Goal: Task Accomplishment & Management: Use online tool/utility

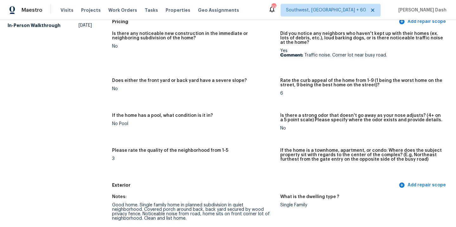
scroll to position [118, 0]
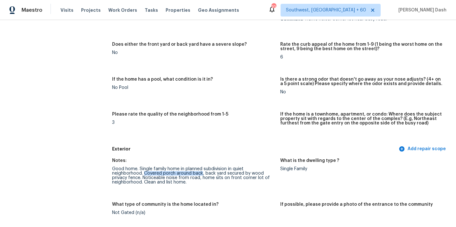
drag, startPoint x: 144, startPoint y: 174, endPoint x: 202, endPoint y: 174, distance: 57.7
click at [202, 174] on div "Good home. Single family home in planned subdivision in quiet neighborhood. Cov…" at bounding box center [193, 175] width 163 height 18
copy div "Covered porch around back"
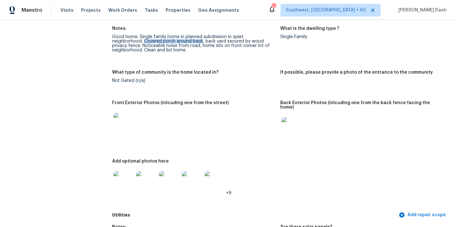
scroll to position [301, 0]
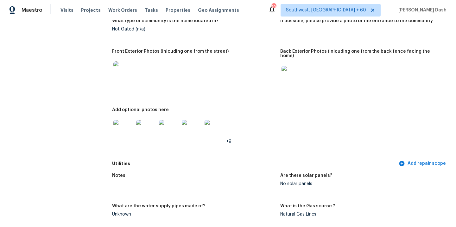
click at [124, 124] on img at bounding box center [123, 129] width 20 height 20
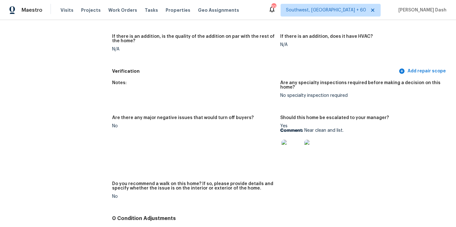
scroll to position [1636, 0]
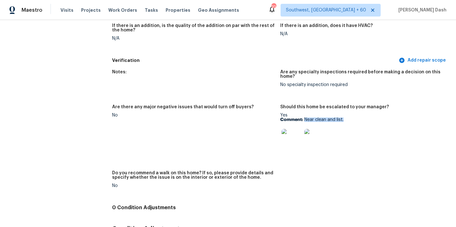
drag, startPoint x: 304, startPoint y: 111, endPoint x: 345, endPoint y: 110, distance: 40.9
click at [345, 117] on p "Comment: Near clean and list." at bounding box center [361, 119] width 163 height 4
copy p "Near clean and list."
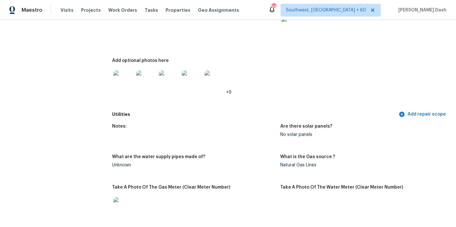
scroll to position [0, 0]
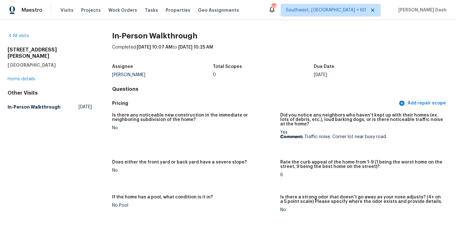
click at [22, 40] on div "All visits 1703 Glen Shady Blvd Knoxville, TN 37922 Home details Other Visits I…" at bounding box center [50, 73] width 84 height 80
click at [21, 36] on link "All visits" at bounding box center [19, 36] width 22 height 4
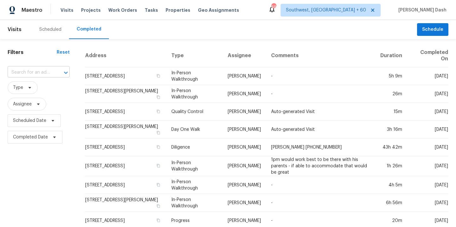
click at [41, 69] on input "text" at bounding box center [30, 72] width 44 height 10
paste input "6627 Port Elizabeth, Converse, TX 78109"
type input "6627 Port Elizabeth, Converse, TX 78109"
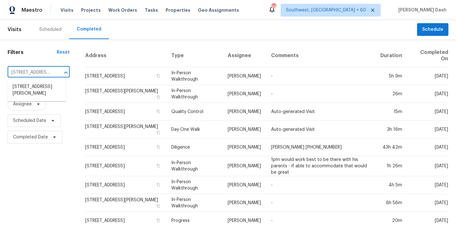
scroll to position [0, 46]
click at [40, 92] on li "6627 Port Elizabeth, Converse, TX 78109" at bounding box center [37, 89] width 58 height 17
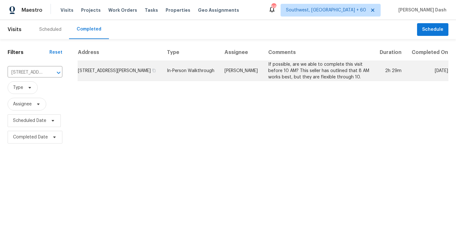
click at [216, 81] on td "In-Person Walkthrough" at bounding box center [191, 71] width 58 height 20
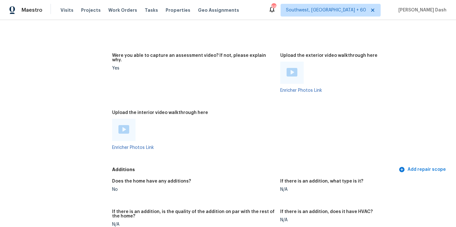
scroll to position [1284, 0]
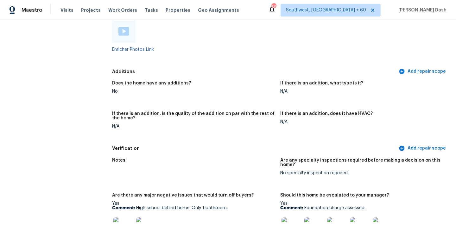
click at [123, 27] on img at bounding box center [123, 31] width 11 height 9
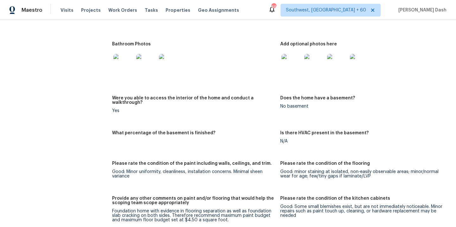
scroll to position [785, 0]
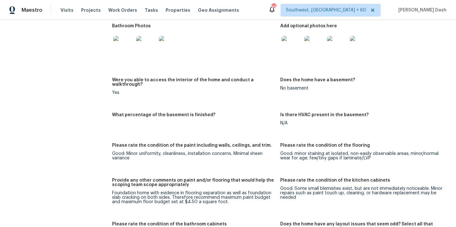
click at [169, 190] on div "Foundation home with evidence in flooring separation as well as foundation slab…" at bounding box center [193, 196] width 163 height 13
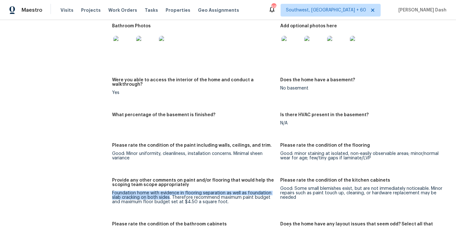
drag, startPoint x: 169, startPoint y: 188, endPoint x: 112, endPoint y: 183, distance: 57.9
click at [112, 183] on div "All visits 6627 Port Elizabeth Converse, TX 78109 Home details Other Visits No …" at bounding box center [228, 216] width 441 height 1937
copy div "Foundation home with evidence in flooring separation as well as foundation slab…"
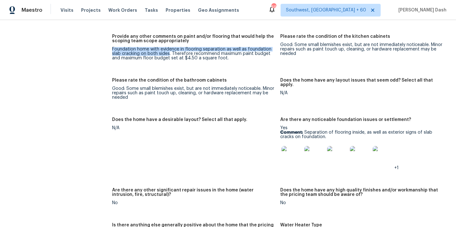
scroll to position [934, 0]
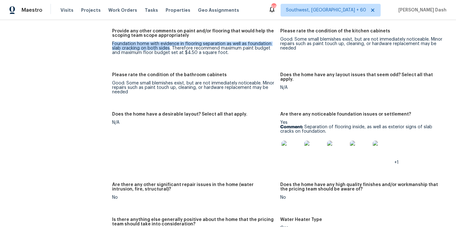
click at [293, 140] on img at bounding box center [292, 150] width 20 height 20
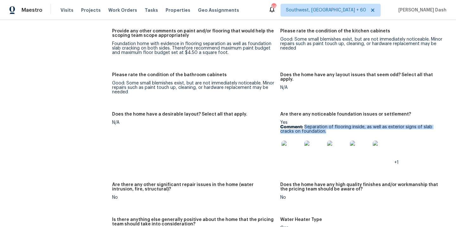
drag, startPoint x: 305, startPoint y: 118, endPoint x: 328, endPoint y: 121, distance: 23.7
click at [328, 125] on p "Comment: Separation of flooring inside, as well as exterior signs of slab crack…" at bounding box center [361, 129] width 163 height 9
copy p "Separation of flooring inside, as well as exterior signs of slab cracks on foun…"
click at [297, 140] on img at bounding box center [292, 150] width 20 height 20
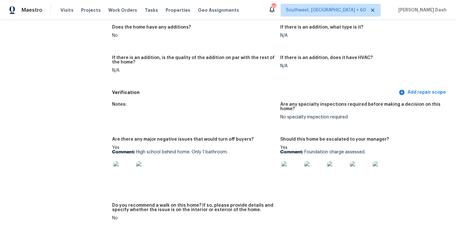
scroll to position [1340, 0]
drag, startPoint x: 137, startPoint y: 143, endPoint x: 231, endPoint y: 144, distance: 94.7
click at [231, 149] on p "Comment: High school behind home. Only 1 bathroom." at bounding box center [193, 151] width 163 height 4
copy p "High school behind home. Only 1 bathroom."
drag, startPoint x: 305, startPoint y: 142, endPoint x: 383, endPoint y: 139, distance: 78.0
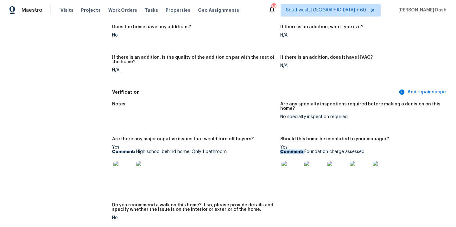
click at [383, 145] on div "Yes Comment: Foundation charge assessed." at bounding box center [361, 165] width 163 height 40
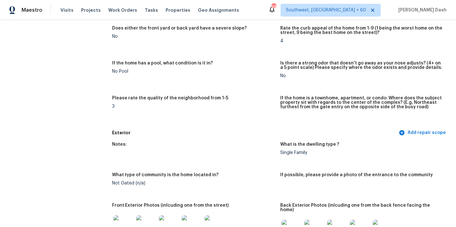
scroll to position [0, 0]
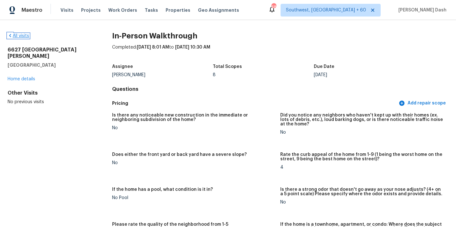
click at [22, 38] on link "All visits" at bounding box center [19, 36] width 22 height 4
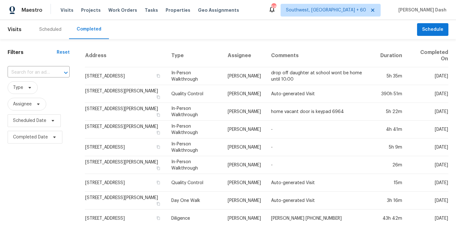
click at [36, 66] on div "​" at bounding box center [39, 73] width 62 height 14
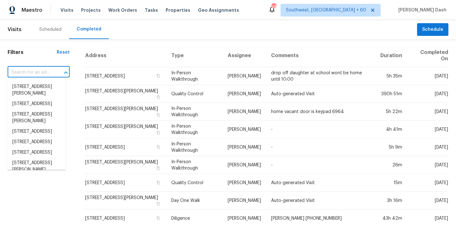
paste input "1857 Second Baxter Xing, Fort Mill, SC 29708"
type input "1857 Second Baxter Xing, Fort Mill, SC 29708"
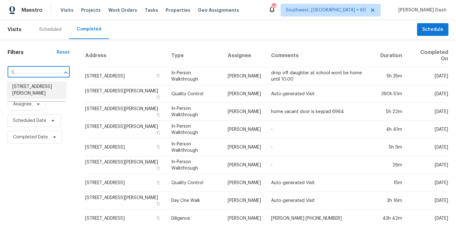
click at [42, 88] on li "1857 Second Baxter Xing, Fort Mill, SC 29708" at bounding box center [36, 89] width 59 height 17
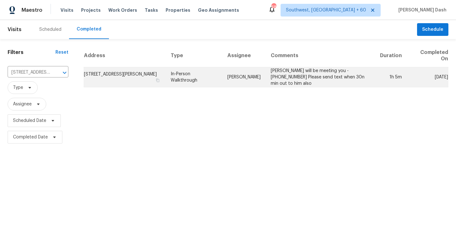
click at [243, 75] on td "Billy Towle" at bounding box center [243, 77] width 43 height 20
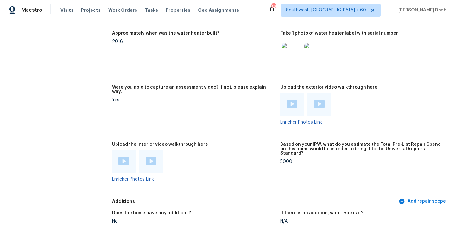
scroll to position [1167, 0]
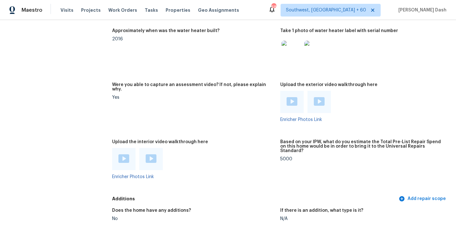
click at [121, 154] on img at bounding box center [123, 158] width 11 height 9
click at [153, 154] on img at bounding box center [151, 158] width 11 height 9
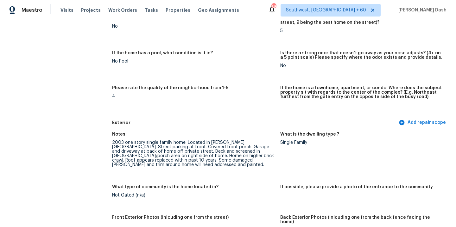
scroll to position [152, 0]
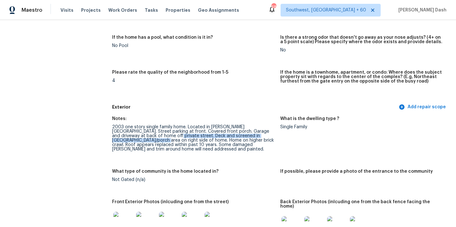
drag, startPoint x: 125, startPoint y: 135, endPoint x: 259, endPoint y: 136, distance: 134.0
click at [259, 136] on div "2003 one story single family home. Located in Baxter Village. Street parking at…" at bounding box center [193, 138] width 163 height 27
copy div "Deck and screened in sunroom/porch area on right side of home"
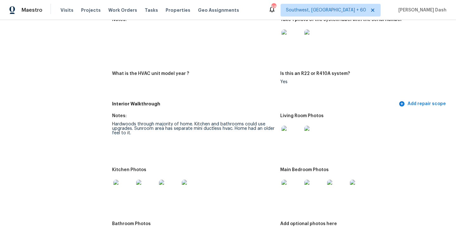
scroll to position [646, 0]
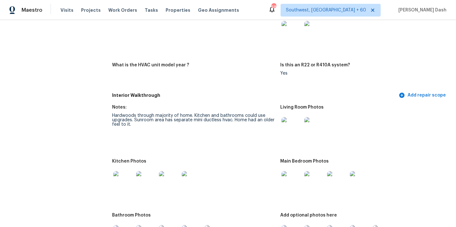
click at [134, 113] on div "Hardwoods through majority of home. Kitchen and bathrooms could use upgrades. S…" at bounding box center [193, 119] width 163 height 13
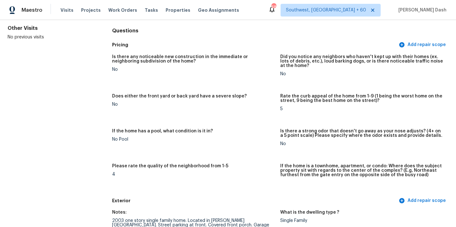
scroll to position [0, 0]
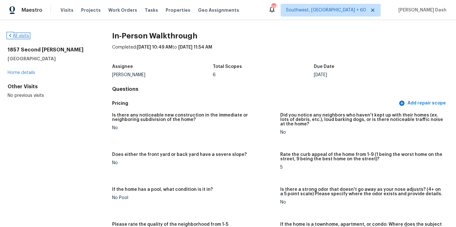
click at [24, 36] on link "All visits" at bounding box center [19, 36] width 22 height 4
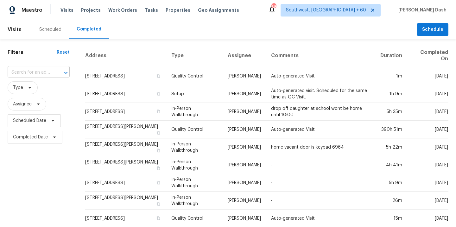
click at [29, 74] on input "text" at bounding box center [30, 72] width 44 height 10
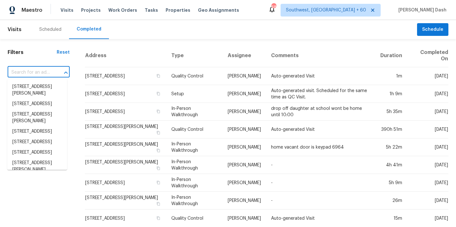
paste input "162 Starr Ave, Lowell, MA 01852"
type input "162 Starr Ave, Lowell, MA 01852"
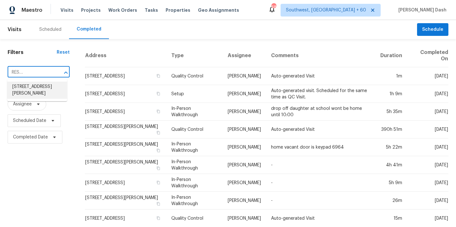
click at [33, 87] on li "162 Starr Ave, Lowell, MA 01852" at bounding box center [37, 89] width 60 height 17
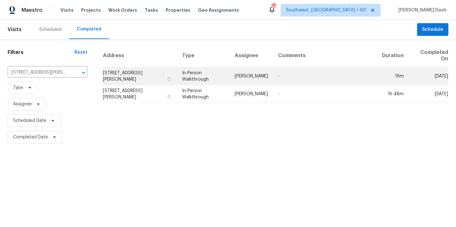
click at [224, 75] on td "In-Person Walkthrough" at bounding box center [203, 76] width 53 height 18
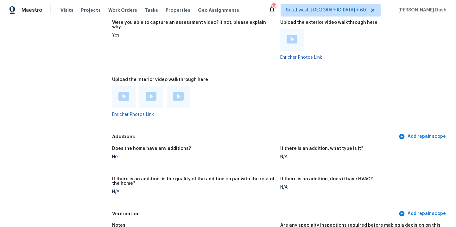
scroll to position [1313, 0]
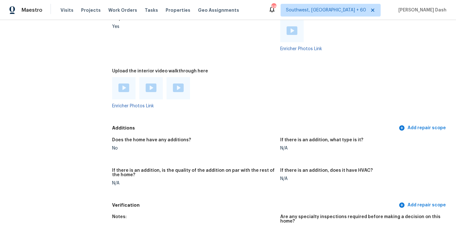
click at [125, 84] on img at bounding box center [123, 87] width 11 height 9
click at [150, 83] on img at bounding box center [151, 87] width 11 height 9
click at [178, 83] on img at bounding box center [178, 87] width 11 height 9
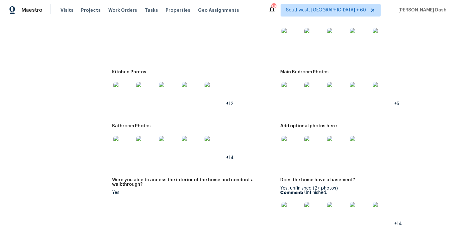
scroll to position [827, 0]
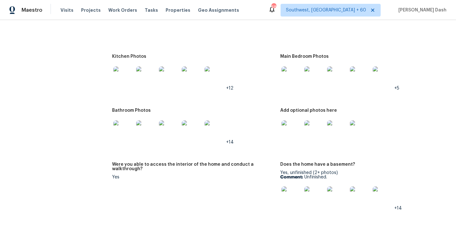
click at [129, 73] on img at bounding box center [123, 76] width 20 height 20
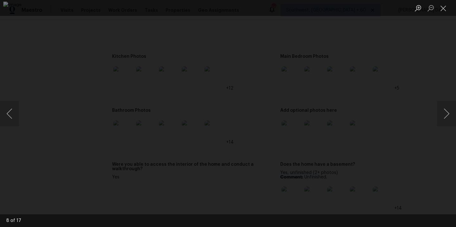
click at [55, 23] on div "Lightbox" at bounding box center [228, 113] width 456 height 227
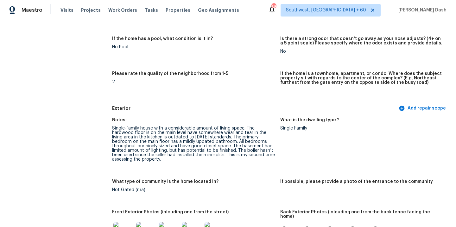
scroll to position [0, 0]
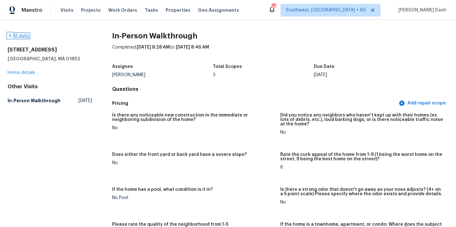
click at [28, 34] on link "All visits" at bounding box center [19, 36] width 22 height 4
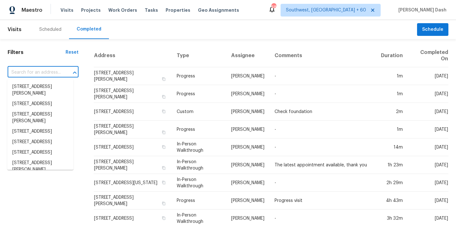
click at [54, 77] on input "text" at bounding box center [34, 72] width 53 height 10
paste input "18419 Rain Dance Trl, Dallas, TX 75252"
type input "18419 Rain Dance Trl, Dallas, TX 75252"
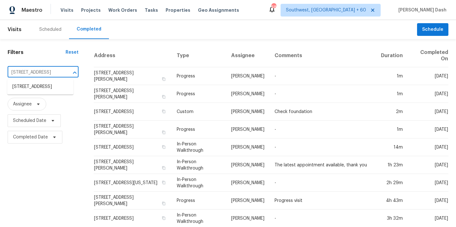
scroll to position [0, 34]
click at [55, 89] on li "18419 Rain Dance Trl, Dallas, TX 75252" at bounding box center [40, 86] width 66 height 10
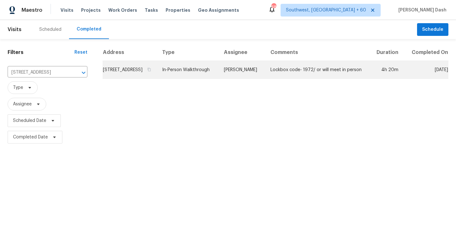
click at [219, 79] on td "In-Person Walkthrough" at bounding box center [188, 70] width 62 height 18
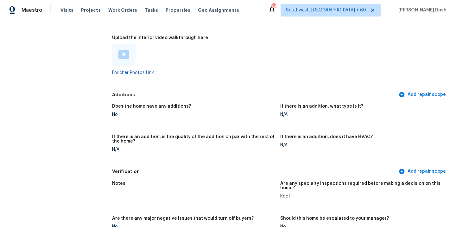
scroll to position [1327, 0]
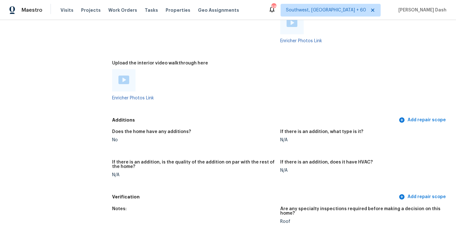
click at [122, 75] on img at bounding box center [123, 79] width 11 height 9
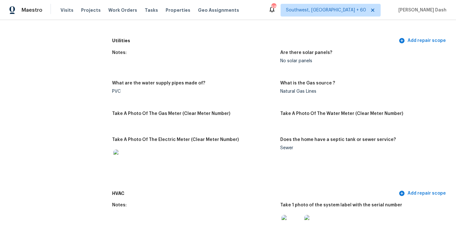
scroll to position [0, 0]
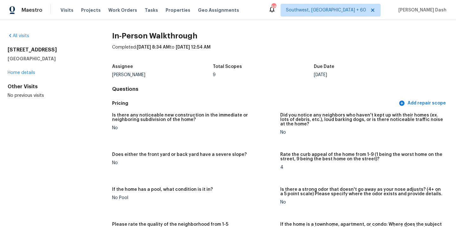
click at [30, 39] on div "All visits" at bounding box center [50, 36] width 84 height 6
click at [27, 36] on link "All visits" at bounding box center [19, 36] width 22 height 4
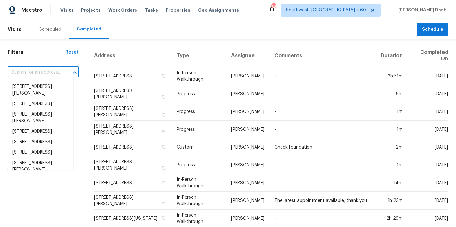
click at [54, 72] on input "text" at bounding box center [34, 72] width 53 height 10
paste input "1420 Driess St, Fort Worth, TX 76104"
type input "1420 Driess St, Fort Worth, TX 76104"
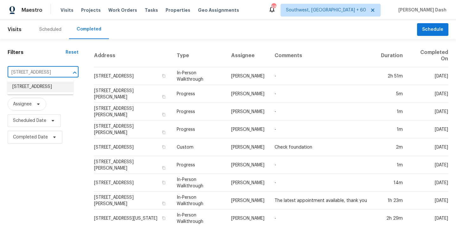
click at [45, 84] on li "1420 Driess St, Fort Worth, TX 76104" at bounding box center [40, 86] width 66 height 10
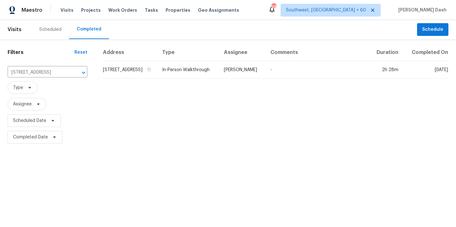
click at [232, 86] on div "Address Type Assignee Comments Duration Completed On 1420 Driess St, Fort Worth…" at bounding box center [275, 94] width 361 height 101
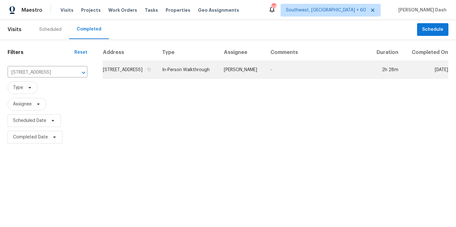
click at [219, 79] on td "In-Person Walkthrough" at bounding box center [188, 70] width 62 height 18
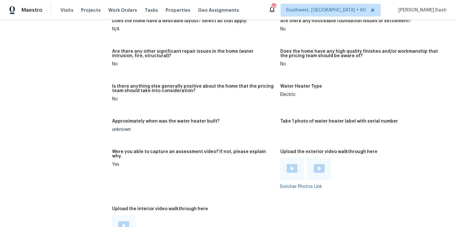
scroll to position [1282, 0]
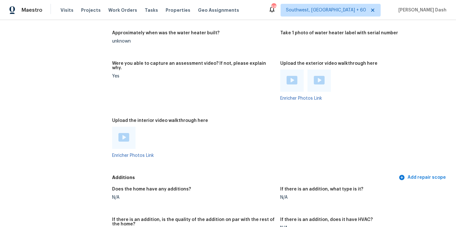
click at [122, 133] on img at bounding box center [123, 137] width 11 height 9
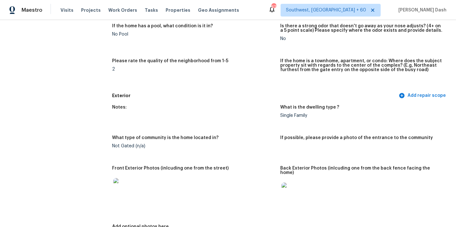
scroll to position [0, 0]
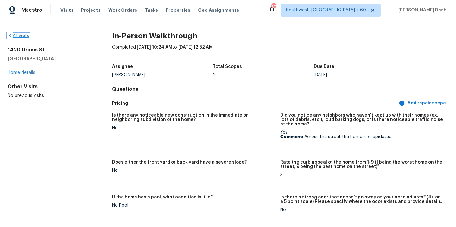
click at [25, 34] on link "All visits" at bounding box center [19, 36] width 22 height 4
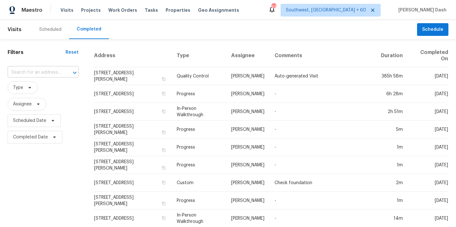
click at [45, 72] on input "text" at bounding box center [34, 72] width 53 height 10
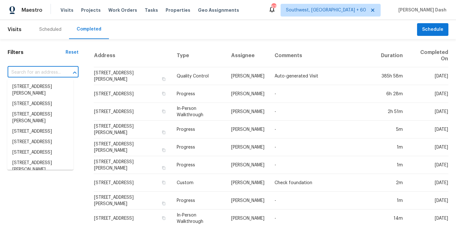
paste input "6012 Open Sky Dr NW, Albuquerque, NM 87120"
type input "6012 Open Sky Dr NW, Albuquerque, NM 87120"
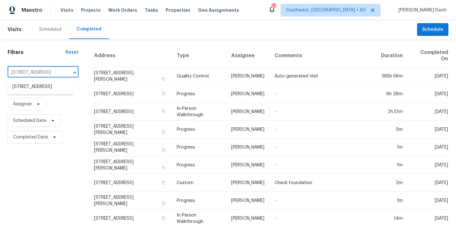
scroll to position [0, 53]
click at [46, 89] on li "6012 Open Sky Dr NW, Albuquerque, NM 87120" at bounding box center [40, 86] width 66 height 10
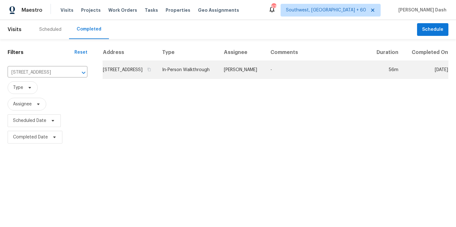
click at [157, 79] on td "6012 Open Sky Dr NW, Albuquerque, NM 87120" at bounding box center [130, 70] width 54 height 18
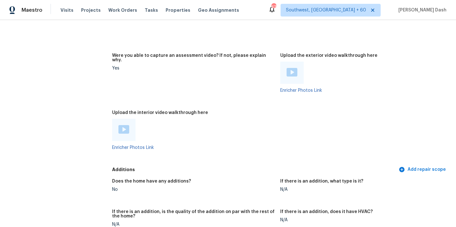
scroll to position [1240, 0]
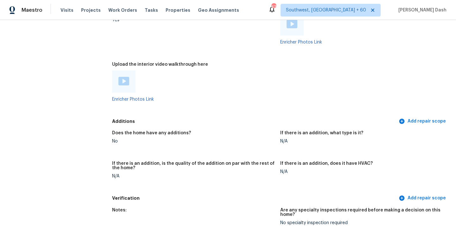
click at [126, 77] on img at bounding box center [123, 81] width 11 height 9
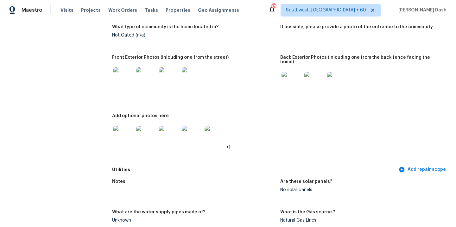
scroll to position [0, 0]
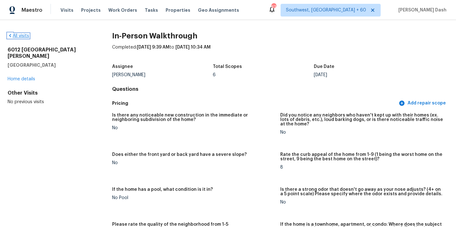
click at [26, 37] on link "All visits" at bounding box center [19, 36] width 22 height 4
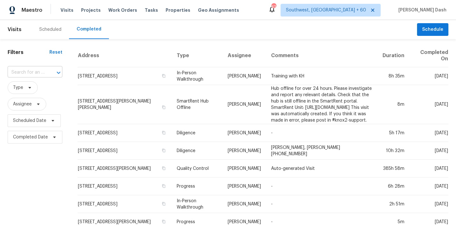
click at [40, 71] on input "text" at bounding box center [26, 72] width 37 height 10
paste input "[STREET_ADDRESS][PERSON_NAME][PERSON_NAME]"
type input "[STREET_ADDRESS][PERSON_NAME][PERSON_NAME]"
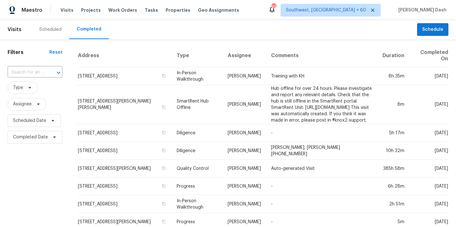
click at [47, 81] on span "Type" at bounding box center [35, 87] width 55 height 13
click at [47, 74] on div at bounding box center [54, 72] width 16 height 9
paste input "[STREET_ADDRESS][PERSON_NAME][PERSON_NAME]"
type input "[STREET_ADDRESS][PERSON_NAME][PERSON_NAME]"
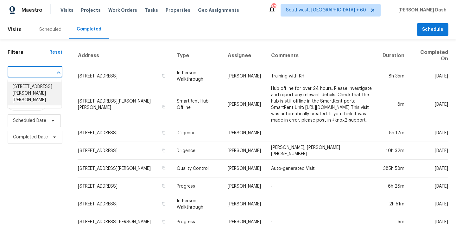
click at [48, 91] on li "[STREET_ADDRESS][PERSON_NAME][PERSON_NAME]" at bounding box center [35, 93] width 54 height 24
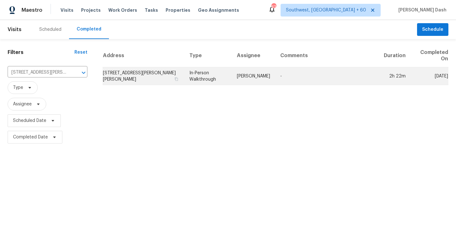
click at [194, 83] on td "In-Person Walkthrough" at bounding box center [208, 76] width 48 height 18
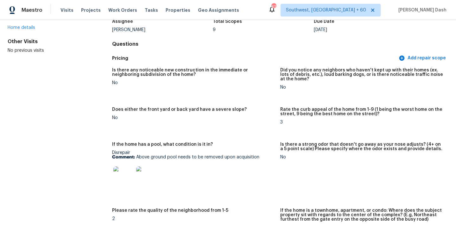
scroll to position [88, 0]
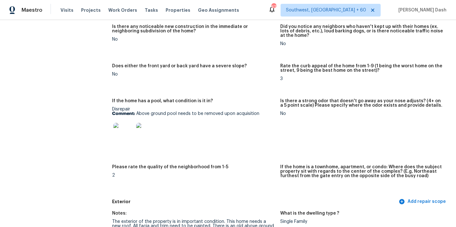
click at [128, 135] on img at bounding box center [123, 133] width 20 height 20
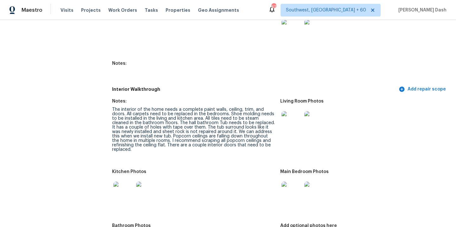
scroll to position [912, 0]
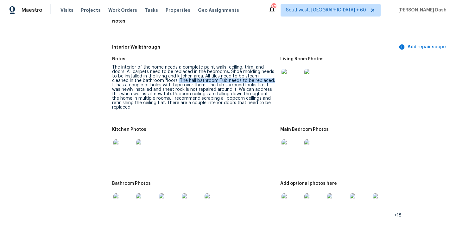
drag, startPoint x: 160, startPoint y: 76, endPoint x: 254, endPoint y: 75, distance: 94.1
click at [254, 75] on div "The interior of the home needs a complete paint walls, ceiling, trim, and doors…" at bounding box center [193, 87] width 163 height 44
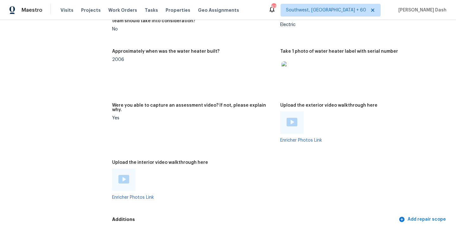
scroll to position [1380, 0]
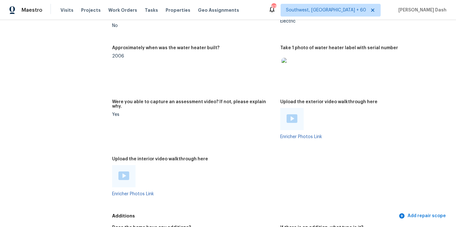
click at [121, 171] on img at bounding box center [123, 175] width 11 height 9
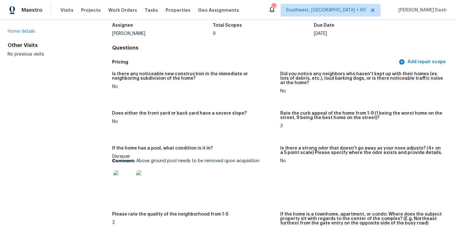
scroll to position [0, 0]
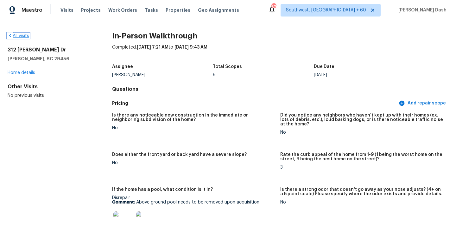
click at [27, 37] on link "All visits" at bounding box center [19, 36] width 22 height 4
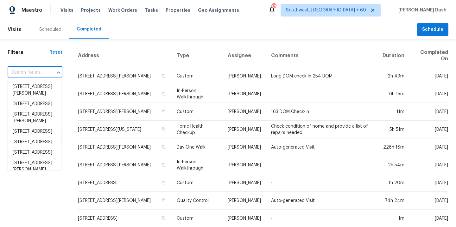
click at [36, 76] on input "text" at bounding box center [26, 72] width 37 height 10
paste input "[STREET_ADDRESS]"
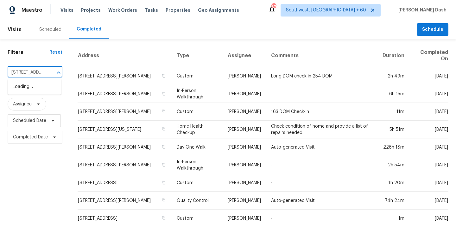
scroll to position [0, 61]
type input "[STREET_ADDRESS]"
click at [42, 73] on input "text" at bounding box center [26, 72] width 37 height 10
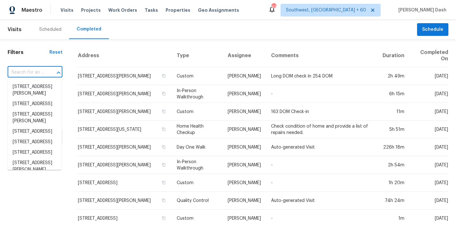
paste input "[STREET_ADDRESS]"
type input "[STREET_ADDRESS]"
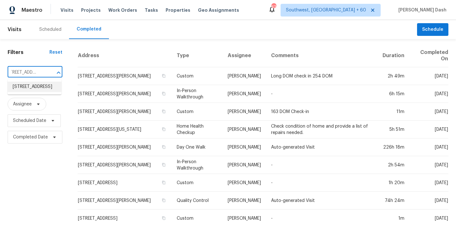
click at [43, 92] on li "[STREET_ADDRESS]" at bounding box center [35, 86] width 54 height 10
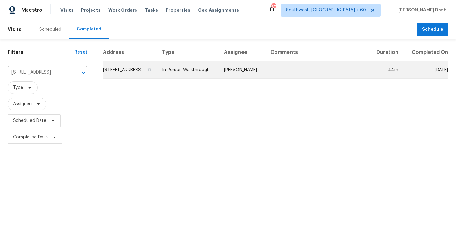
click at [219, 75] on td "In-Person Walkthrough" at bounding box center [188, 70] width 62 height 18
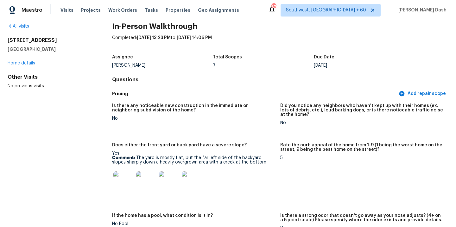
scroll to position [41, 0]
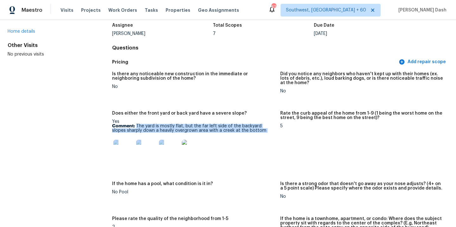
drag, startPoint x: 136, startPoint y: 126, endPoint x: 250, endPoint y: 132, distance: 114.2
click at [250, 132] on div "Yes Comment: The yard is mostly flat, but the far left side of the backyard slo…" at bounding box center [193, 141] width 163 height 44
click at [237, 135] on div "Yes Comment: The yard is mostly flat, but the far left side of the backyard slo…" at bounding box center [193, 141] width 163 height 44
drag, startPoint x: 137, startPoint y: 124, endPoint x: 259, endPoint y: 132, distance: 123.2
click at [259, 132] on div "Yes Comment: The yard is mostly flat, but the far left side of the backyard slo…" at bounding box center [193, 141] width 163 height 44
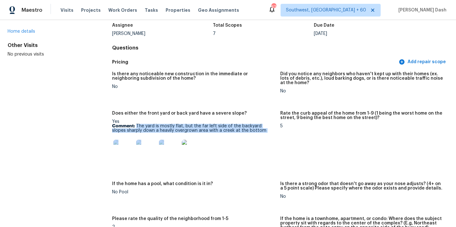
click at [259, 132] on div "Yes Comment: The yard is mostly flat, but the far left side of the backyard slo…" at bounding box center [193, 141] width 163 height 44
drag, startPoint x: 137, startPoint y: 124, endPoint x: 248, endPoint y: 128, distance: 111.6
click at [248, 128] on p "Comment: The yard is mostly flat, but the far left side of the backyard slopes …" at bounding box center [193, 128] width 163 height 9
copy p "The yard is mostly flat, but the far left side of the backyard slopes sharply d…"
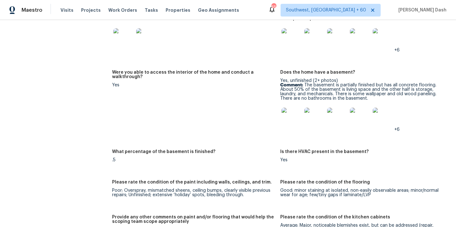
scroll to position [1018, 0]
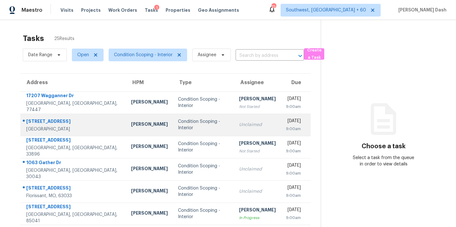
scroll to position [103, 0]
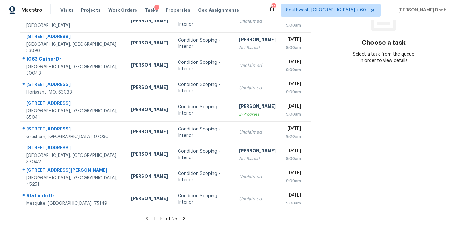
click at [182, 218] on icon at bounding box center [184, 218] width 6 height 6
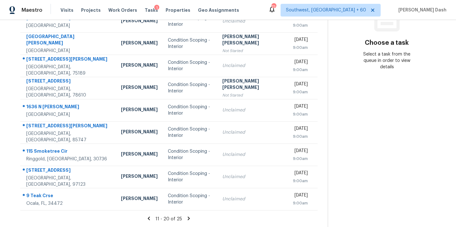
click at [188, 219] on icon at bounding box center [189, 217] width 2 height 3
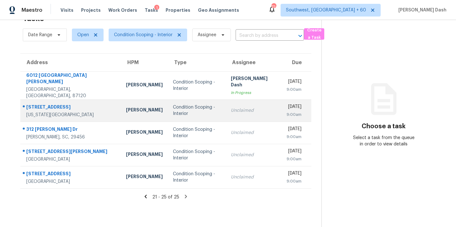
click at [189, 107] on div "Condition Scoping - Interior" at bounding box center [197, 110] width 48 height 13
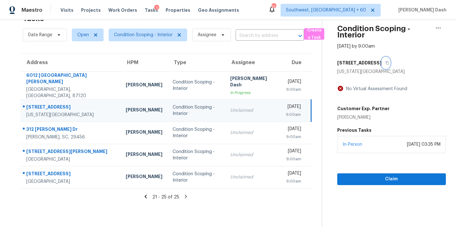
click at [386, 62] on icon "button" at bounding box center [388, 63] width 4 height 4
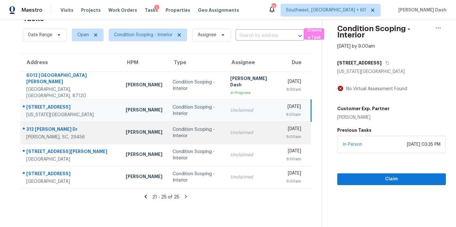
click at [189, 127] on div "Condition Scoping - Interior" at bounding box center [197, 132] width 48 height 13
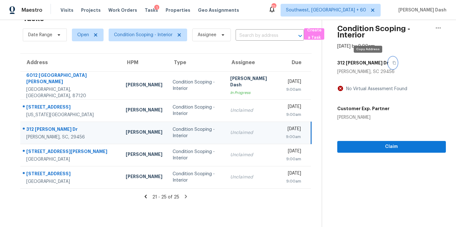
click at [393, 62] on icon "button" at bounding box center [395, 63] width 4 height 4
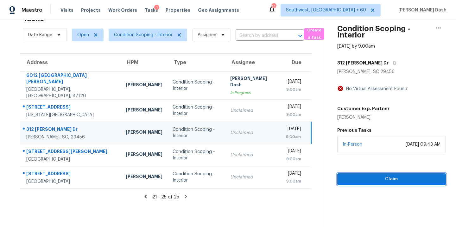
click at [365, 173] on button "Claim" at bounding box center [391, 179] width 109 height 12
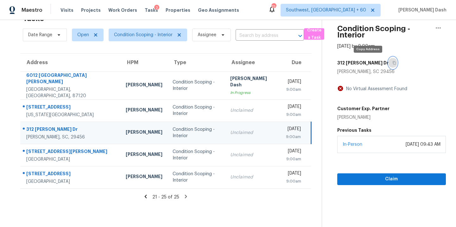
click at [393, 62] on icon "button" at bounding box center [395, 63] width 4 height 4
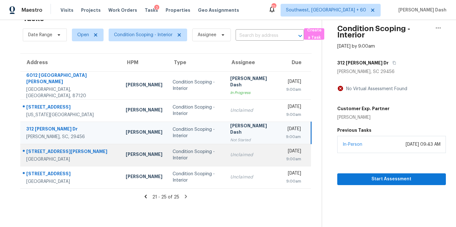
click at [225, 153] on td "Unclaimed" at bounding box center [253, 155] width 56 height 22
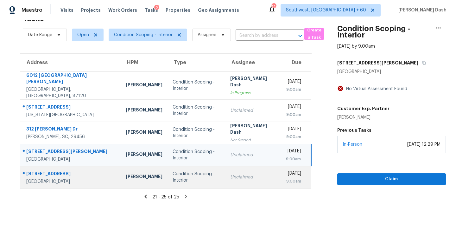
click at [173, 171] on div "Condition Scoping - Interior" at bounding box center [197, 176] width 48 height 13
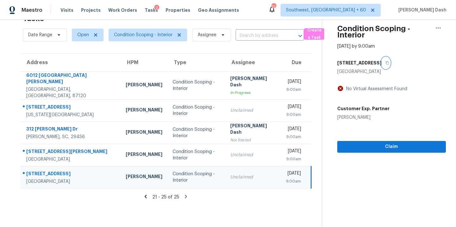
click at [386, 61] on icon "button" at bounding box center [388, 63] width 4 height 4
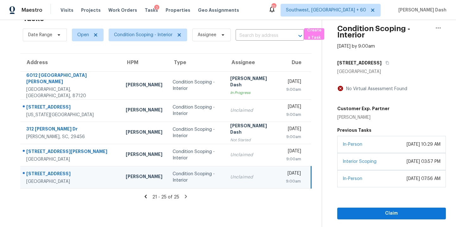
click at [145, 193] on icon at bounding box center [146, 196] width 6 height 6
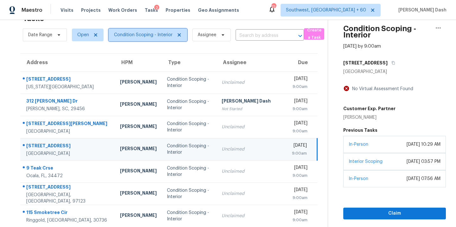
click at [160, 37] on span "Condition Scoping - Interior" at bounding box center [143, 35] width 59 height 6
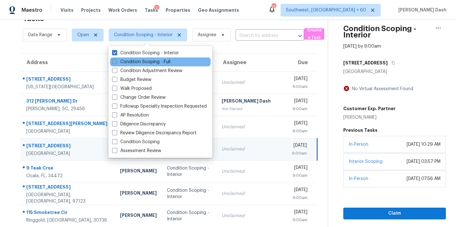
click at [159, 63] on label "Condition Scoping - Full" at bounding box center [141, 62] width 58 height 6
click at [116, 63] on input "Condition Scoping - Full" at bounding box center [114, 61] width 4 height 4
checkbox input "true"
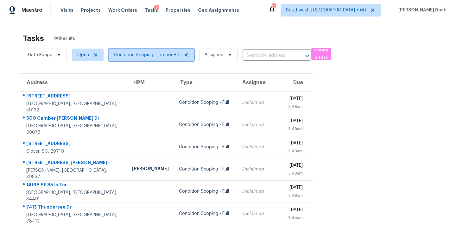
click at [133, 58] on span "Condition Scoping - Interior + 1" at bounding box center [147, 55] width 66 height 6
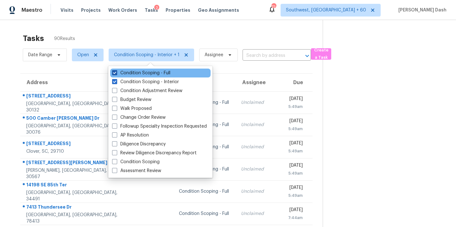
click at [144, 73] on label "Condition Scoping - Full" at bounding box center [141, 73] width 58 height 6
click at [116, 73] on input "Condition Scoping - Full" at bounding box center [114, 72] width 4 height 4
checkbox input "false"
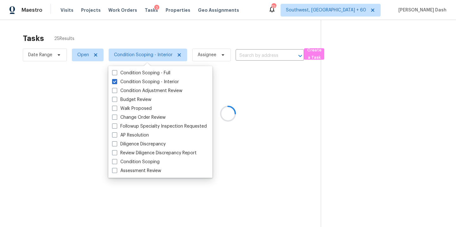
click at [154, 38] on div at bounding box center [228, 113] width 456 height 227
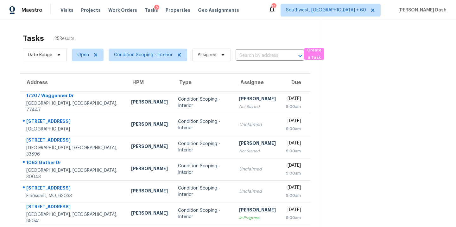
scroll to position [22, 0]
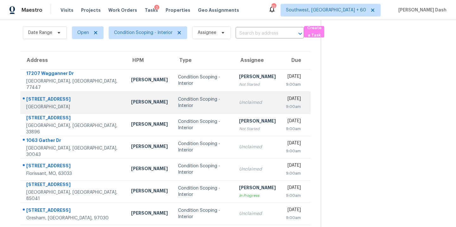
click at [178, 104] on div "Condition Scoping - Interior" at bounding box center [203, 102] width 51 height 13
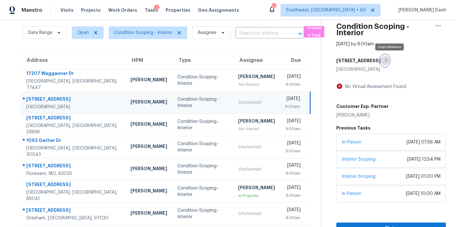
click at [389, 58] on button "button" at bounding box center [385, 60] width 9 height 11
click at [361, 159] on link "Interior Scoping" at bounding box center [359, 159] width 34 height 4
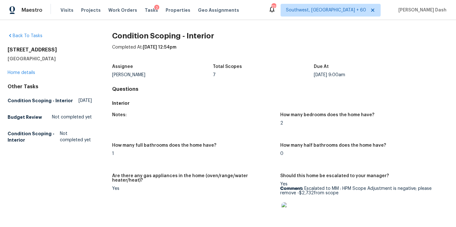
click at [25, 41] on div "Back To Tasks 8853 N Maplebrook Ct Brooklyn Park, MN 55445 Home details Other T…" at bounding box center [50, 89] width 84 height 113
click at [25, 35] on link "Back To Tasks" at bounding box center [25, 36] width 35 height 4
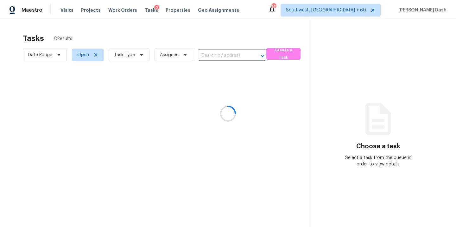
click at [131, 54] on div at bounding box center [228, 113] width 456 height 227
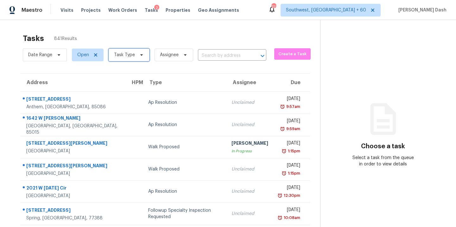
click at [132, 54] on span "Task Type" at bounding box center [124, 55] width 21 height 6
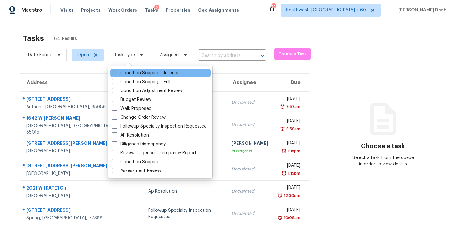
click at [136, 72] on label "Condition Scoping - Interior" at bounding box center [145, 73] width 67 height 6
click at [116, 72] on input "Condition Scoping - Interior" at bounding box center [114, 72] width 4 height 4
checkbox input "true"
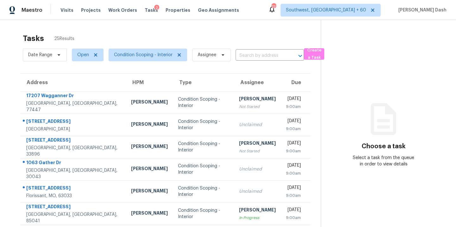
click at [136, 31] on div "Tasks 25 Results" at bounding box center [172, 38] width 298 height 16
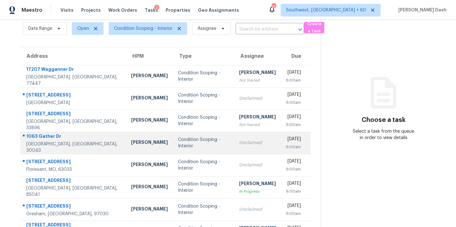
scroll to position [27, 0]
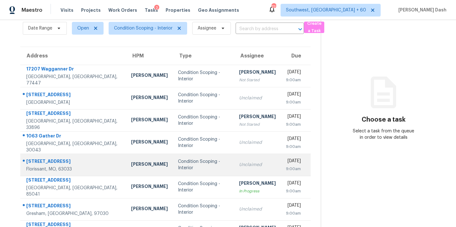
click at [182, 166] on div "Condition Scoping - Interior" at bounding box center [203, 164] width 51 height 13
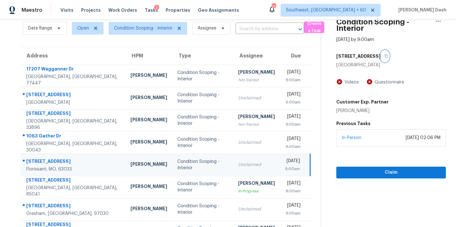
click at [387, 59] on button "button" at bounding box center [385, 55] width 9 height 11
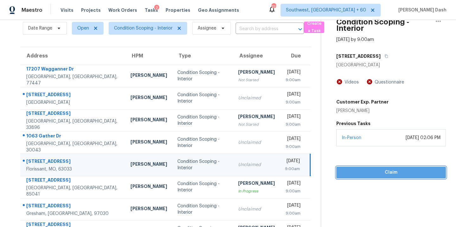
click at [386, 172] on span "Claim" at bounding box center [391, 172] width 99 height 8
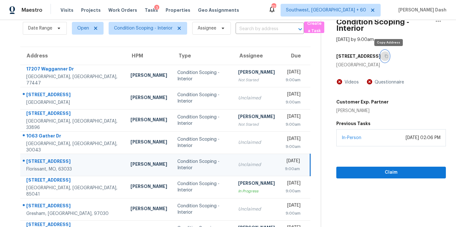
click at [388, 55] on icon "button" at bounding box center [387, 56] width 4 height 4
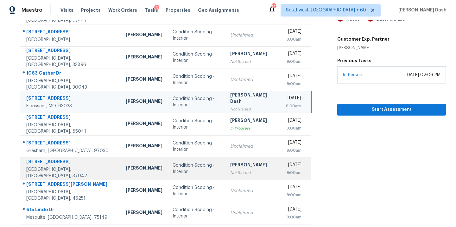
scroll to position [103, 0]
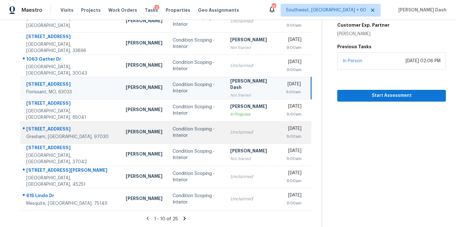
click at [230, 130] on div "Unclaimed" at bounding box center [253, 132] width 46 height 6
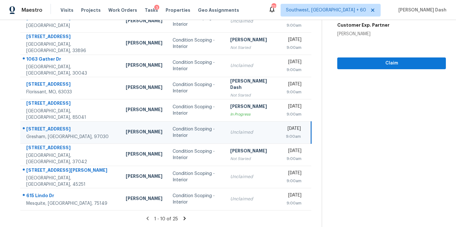
scroll to position [22, 0]
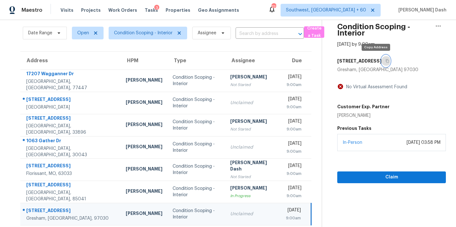
click at [382, 64] on button "button" at bounding box center [386, 60] width 9 height 11
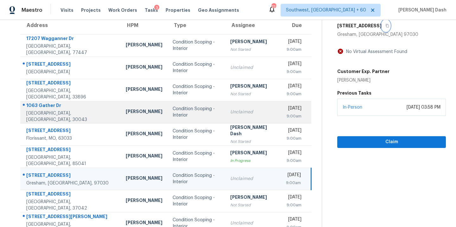
scroll to position [103, 0]
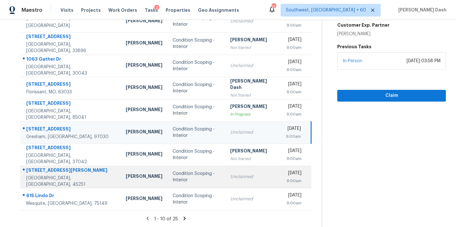
click at [192, 176] on div "Condition Scoping - Interior" at bounding box center [197, 176] width 48 height 13
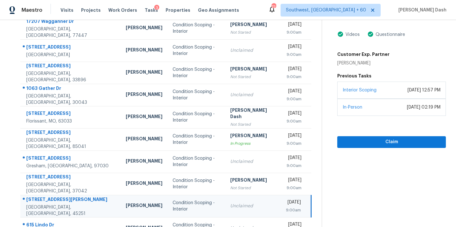
scroll to position [30, 0]
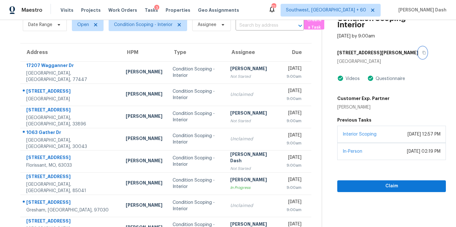
click at [418, 49] on button "button" at bounding box center [422, 52] width 9 height 11
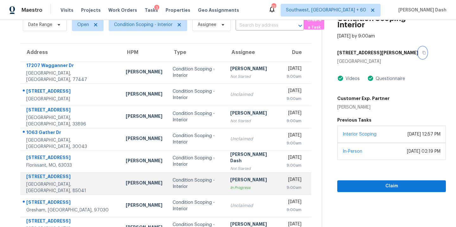
scroll to position [103, 0]
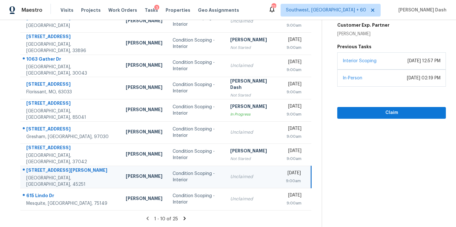
click at [183, 219] on icon at bounding box center [184, 217] width 2 height 3
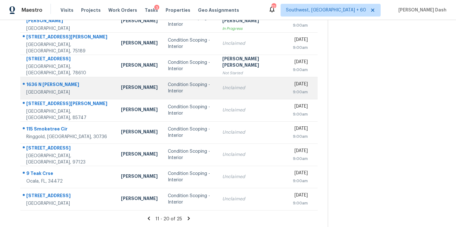
click at [191, 86] on div "Condition Scoping - Interior" at bounding box center [190, 87] width 44 height 13
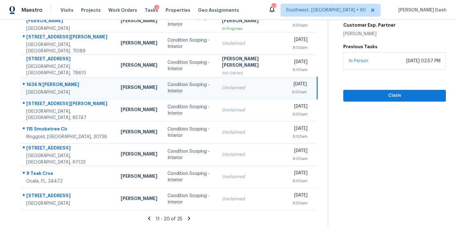
scroll to position [32, 0]
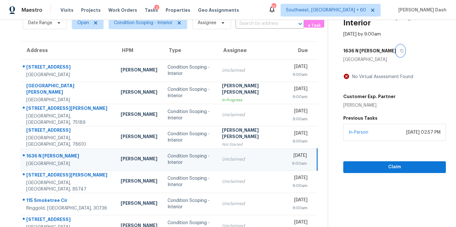
click at [396, 47] on button "button" at bounding box center [400, 50] width 9 height 11
click at [384, 165] on span "Claim" at bounding box center [394, 167] width 93 height 8
click at [400, 51] on icon "button" at bounding box center [402, 51] width 4 height 4
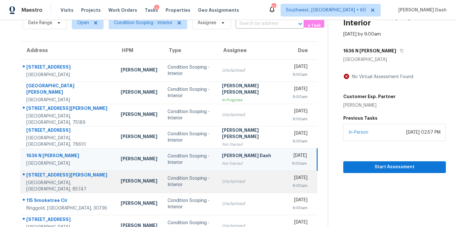
click at [234, 178] on div "Unclaimed" at bounding box center [252, 181] width 60 height 6
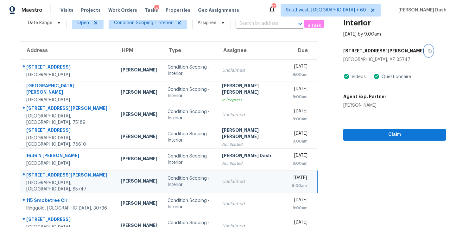
click at [425, 50] on button "button" at bounding box center [429, 50] width 9 height 11
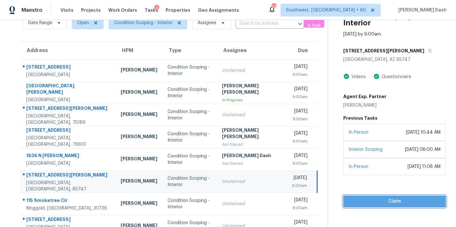
click at [385, 199] on span "Claim" at bounding box center [394, 201] width 93 height 8
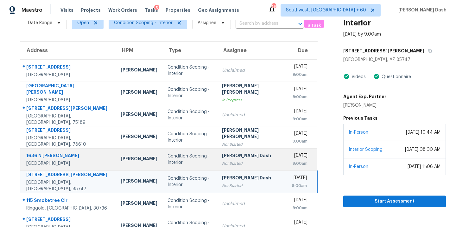
scroll to position [103, 0]
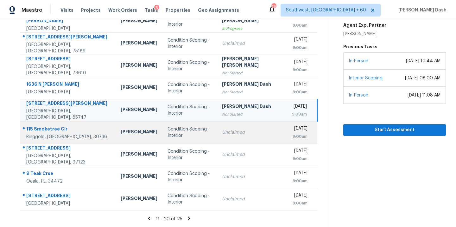
click at [222, 132] on div "Unclaimed" at bounding box center [252, 132] width 60 height 6
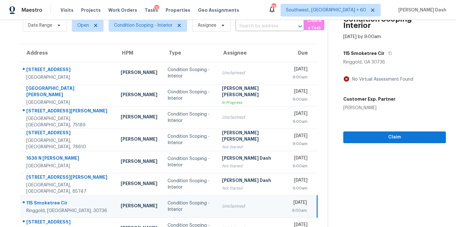
scroll to position [12, 0]
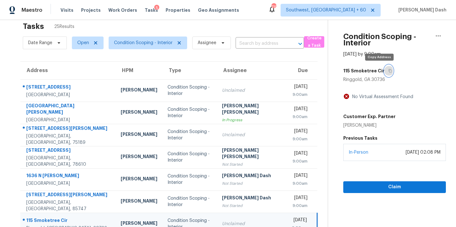
click at [385, 74] on button "button" at bounding box center [389, 70] width 9 height 11
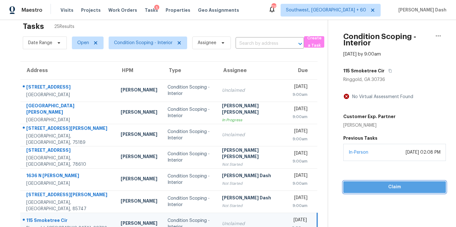
click at [367, 186] on span "Claim" at bounding box center [394, 187] width 93 height 8
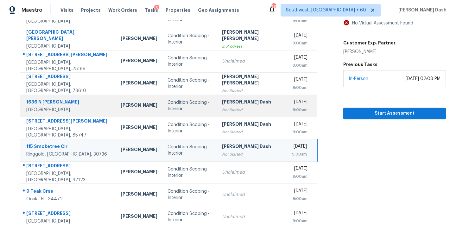
scroll to position [103, 0]
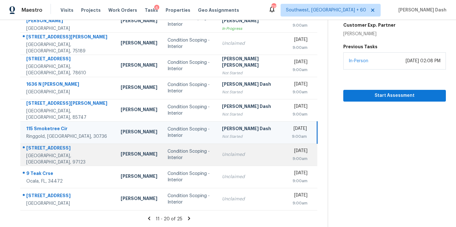
click at [222, 162] on td "Unclaimed" at bounding box center [252, 154] width 70 height 22
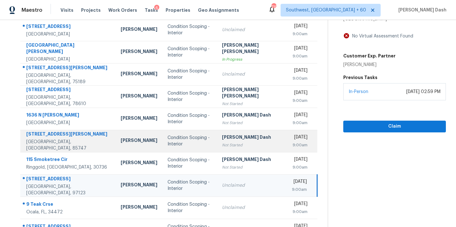
scroll to position [48, 0]
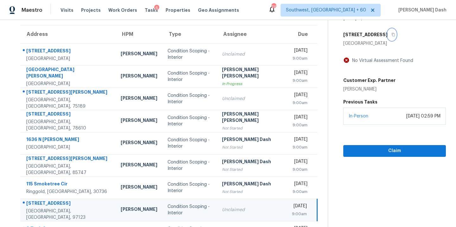
click at [388, 36] on button "button" at bounding box center [392, 34] width 9 height 11
click at [376, 149] on span "Claim" at bounding box center [394, 151] width 93 height 8
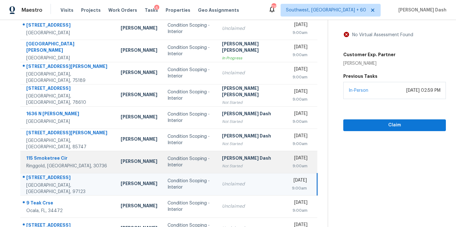
scroll to position [103, 0]
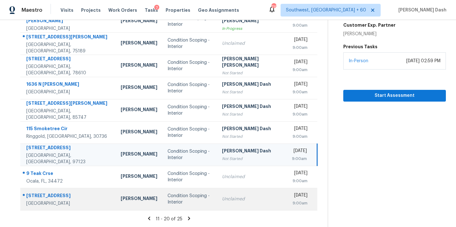
click at [222, 195] on div "Unclaimed" at bounding box center [252, 198] width 60 height 6
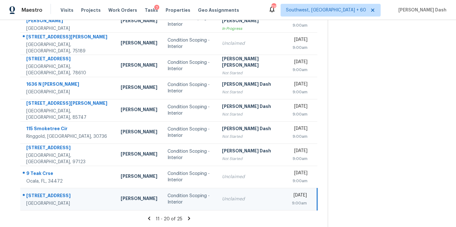
scroll to position [0, 0]
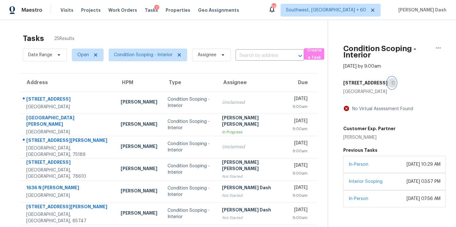
click at [388, 82] on button "button" at bounding box center [392, 82] width 9 height 11
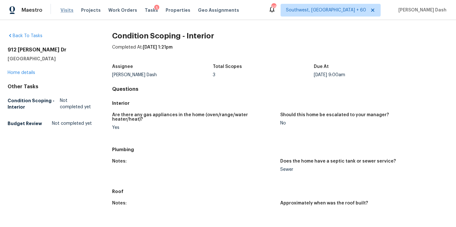
click at [67, 8] on span "Visits" at bounding box center [67, 10] width 13 height 6
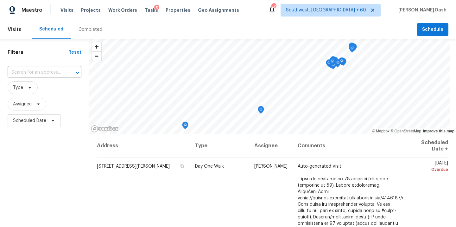
click at [91, 29] on div "Completed" at bounding box center [91, 29] width 24 height 6
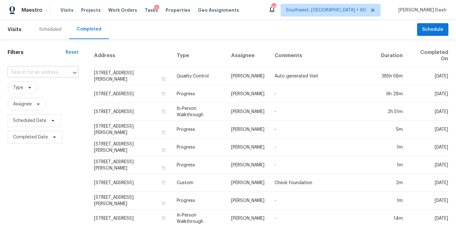
click at [62, 74] on div at bounding box center [70, 72] width 16 height 9
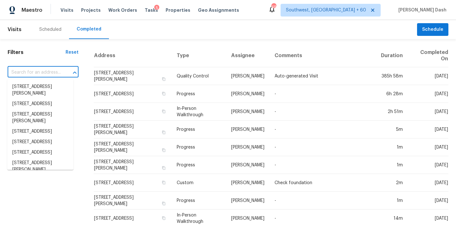
paste input "[STREET_ADDRESS][US_STATE]"
type input "[STREET_ADDRESS][US_STATE]"
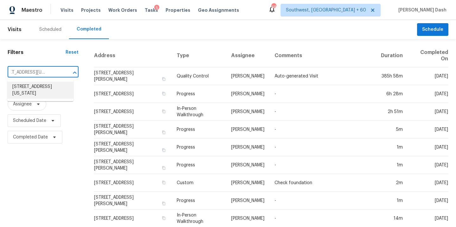
click at [56, 88] on li "[STREET_ADDRESS][US_STATE]" at bounding box center [40, 89] width 66 height 17
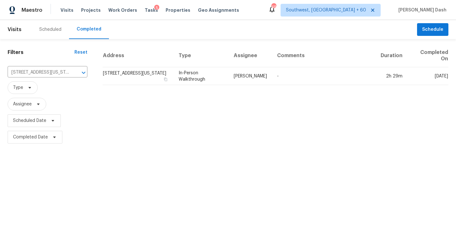
click at [229, 80] on td "In-Person Walkthrough" at bounding box center [201, 76] width 55 height 18
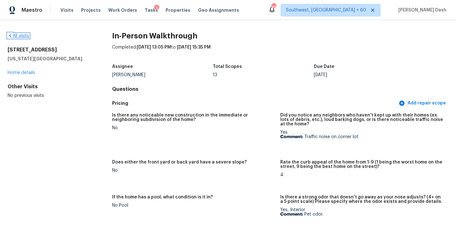
click at [23, 36] on link "All visits" at bounding box center [19, 36] width 22 height 4
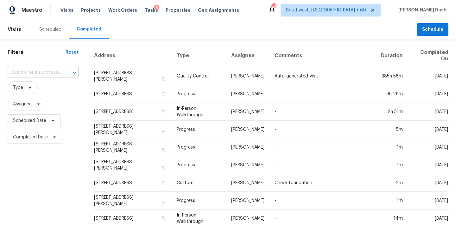
click at [49, 68] on input "text" at bounding box center [34, 72] width 53 height 10
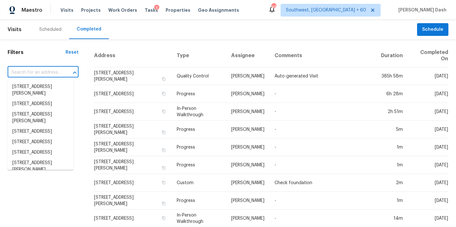
paste input "[STREET_ADDRESS][PERSON_NAME][PERSON_NAME]"
type input "[STREET_ADDRESS][PERSON_NAME][PERSON_NAME]"
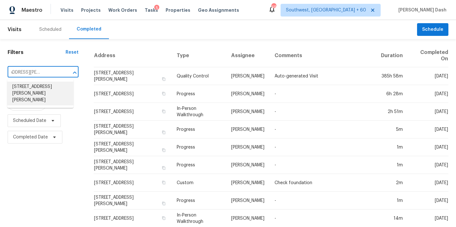
click at [45, 89] on li "[STREET_ADDRESS][PERSON_NAME][PERSON_NAME]" at bounding box center [40, 93] width 66 height 24
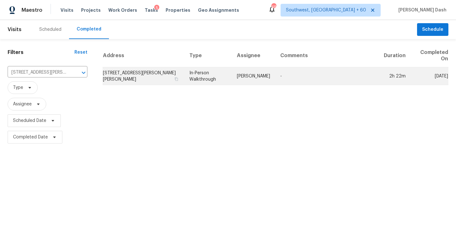
click at [242, 83] on td "[PERSON_NAME]" at bounding box center [253, 76] width 43 height 18
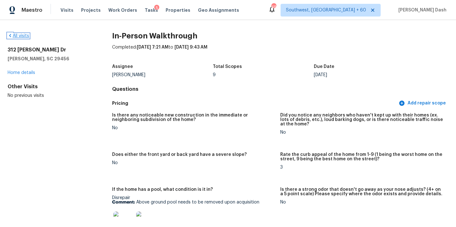
click at [28, 35] on link "All visits" at bounding box center [19, 36] width 22 height 4
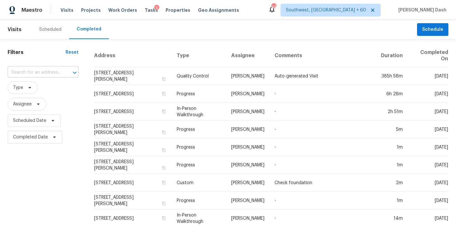
click at [53, 72] on input "text" at bounding box center [34, 72] width 53 height 10
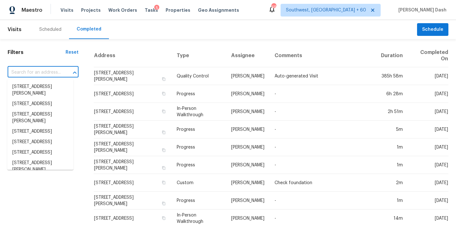
paste input "[STREET_ADDRESS]"
type input "[STREET_ADDRESS]"
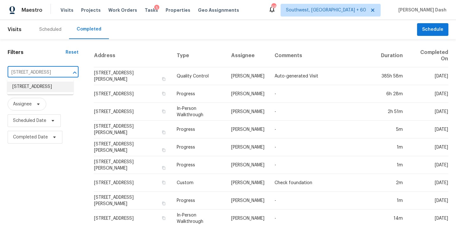
click at [47, 89] on li "[STREET_ADDRESS]" at bounding box center [40, 86] width 66 height 10
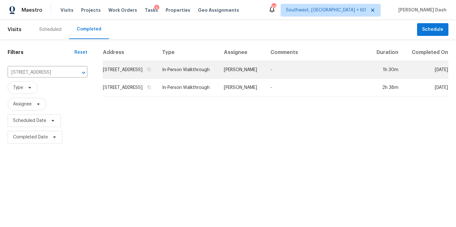
click at [233, 79] on td "[PERSON_NAME]" at bounding box center [242, 70] width 47 height 18
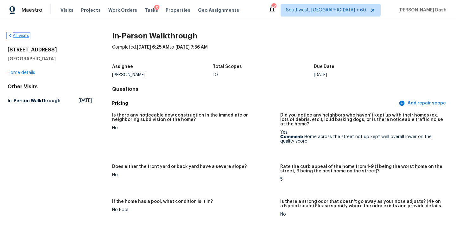
click at [25, 36] on link "All visits" at bounding box center [19, 36] width 22 height 4
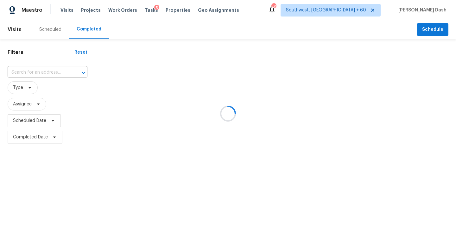
click at [50, 70] on div at bounding box center [228, 113] width 456 height 227
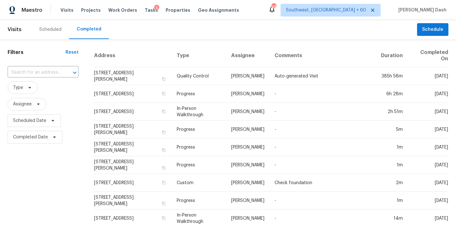
click at [50, 70] on input "text" at bounding box center [34, 72] width 53 height 10
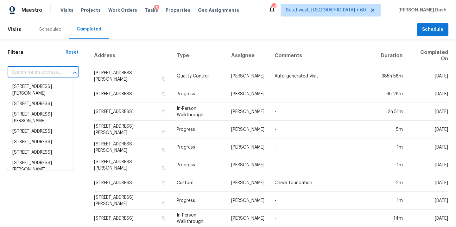
paste input "[STREET_ADDRESS]"
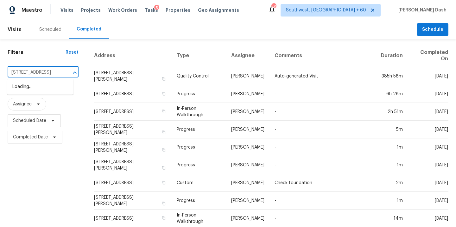
type input "[STREET_ADDRESS]"
click at [45, 74] on input "text" at bounding box center [34, 72] width 53 height 10
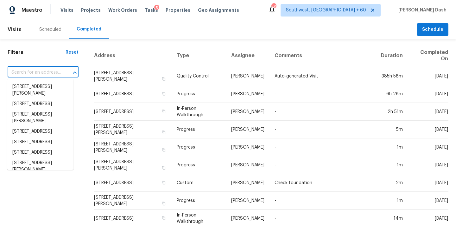
paste input "[STREET_ADDRESS]"
type input "[STREET_ADDRESS]"
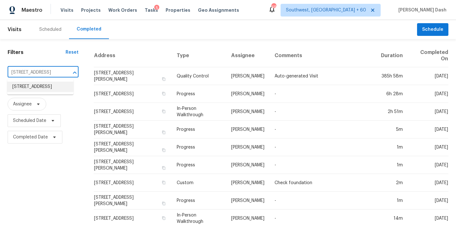
click at [45, 85] on li "[STREET_ADDRESS]" at bounding box center [40, 86] width 66 height 10
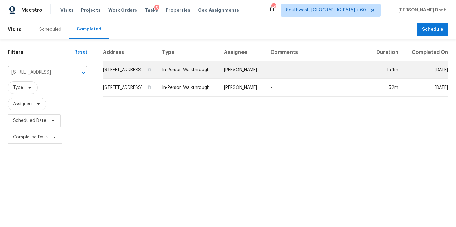
click at [219, 73] on td "In-Person Walkthrough" at bounding box center [188, 70] width 62 height 18
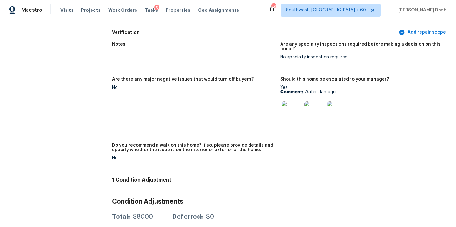
scroll to position [1424, 0]
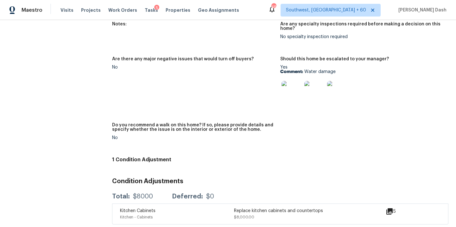
click at [318, 81] on img at bounding box center [314, 91] width 20 height 20
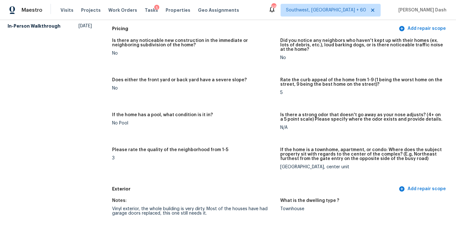
scroll to position [0, 0]
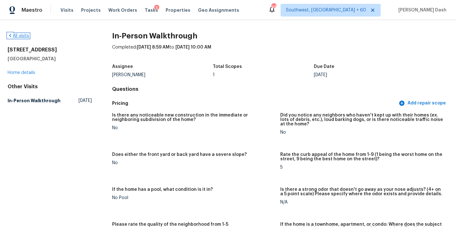
click at [23, 34] on link "All visits" at bounding box center [19, 36] width 22 height 4
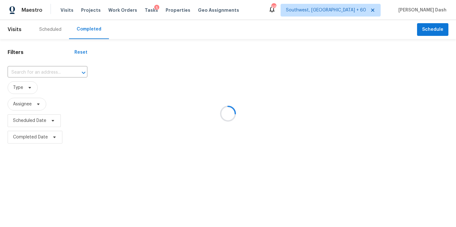
click at [44, 69] on div at bounding box center [228, 113] width 456 height 227
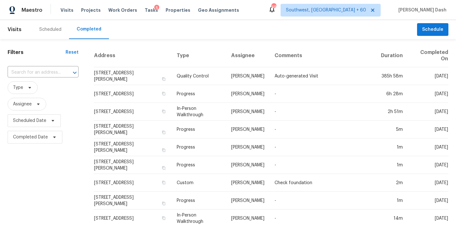
click at [39, 71] on input "text" at bounding box center [34, 72] width 53 height 10
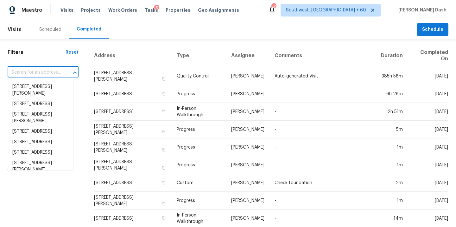
paste input "[STREET_ADDRESS]"
type input "[STREET_ADDRESS]"
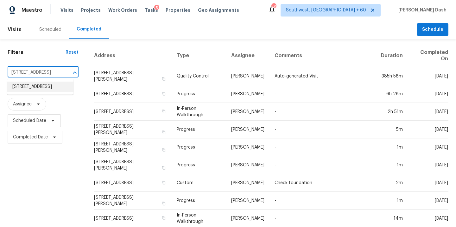
click at [41, 83] on li "[STREET_ADDRESS]" at bounding box center [40, 86] width 66 height 10
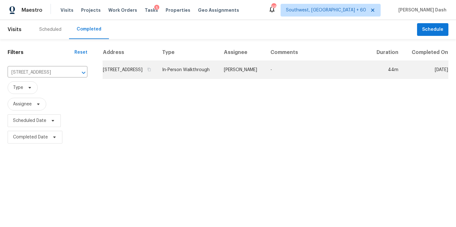
click at [245, 77] on td "[PERSON_NAME]" at bounding box center [242, 70] width 47 height 18
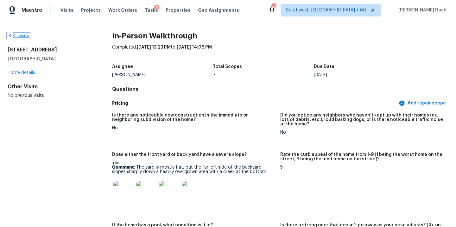
click at [25, 36] on link "All visits" at bounding box center [19, 36] width 22 height 4
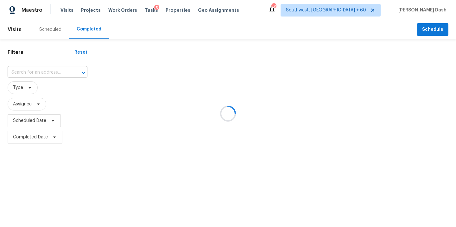
click at [34, 71] on input "text" at bounding box center [39, 72] width 62 height 10
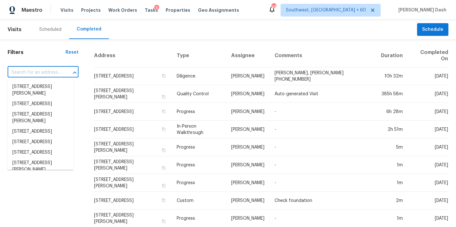
paste input "[STREET_ADDRESS]"
type input "[STREET_ADDRESS]"
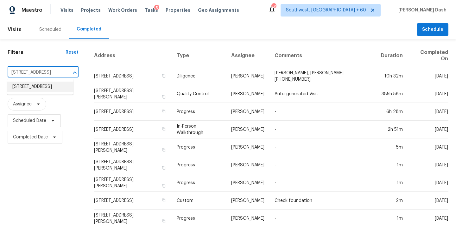
click at [46, 89] on li "[STREET_ADDRESS]" at bounding box center [40, 86] width 66 height 10
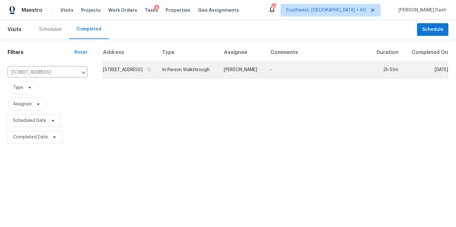
click at [235, 76] on td "[PERSON_NAME]" at bounding box center [242, 70] width 47 height 18
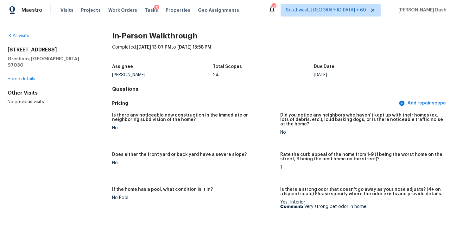
click at [24, 41] on div "All visits [STREET_ADDRESS] Home details Other Visits No previous visits" at bounding box center [50, 69] width 84 height 72
click at [24, 40] on div "All visits [STREET_ADDRESS] Home details Other Visits No previous visits" at bounding box center [50, 69] width 84 height 72
click at [24, 36] on link "All visits" at bounding box center [19, 36] width 22 height 4
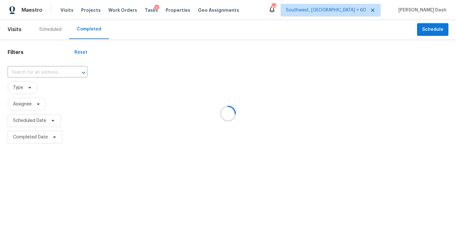
click at [28, 70] on div at bounding box center [228, 113] width 456 height 227
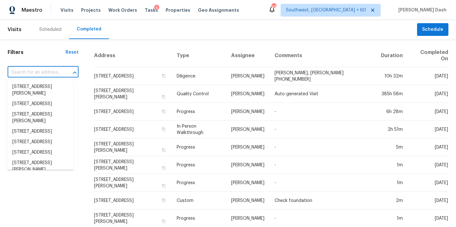
click at [28, 70] on input "text" at bounding box center [34, 72] width 53 height 10
paste input "[STREET_ADDRESS][PERSON_NAME]"
type input "[STREET_ADDRESS][PERSON_NAME]"
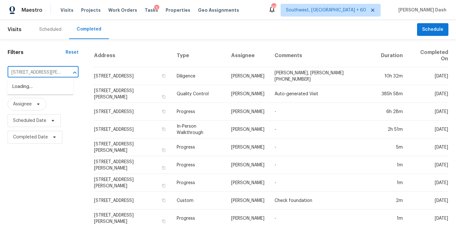
scroll to position [0, 30]
click at [35, 90] on li "[STREET_ADDRESS][PERSON_NAME]" at bounding box center [40, 89] width 66 height 17
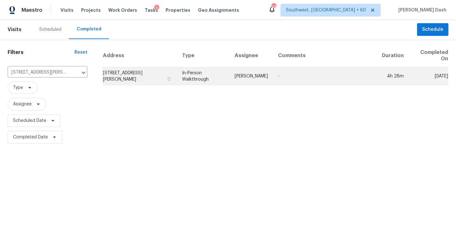
click at [225, 78] on td "In-Person Walkthrough" at bounding box center [203, 76] width 53 height 18
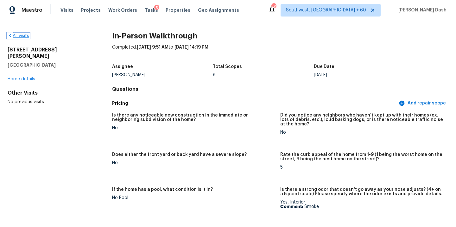
click at [24, 34] on link "All visits" at bounding box center [19, 36] width 22 height 4
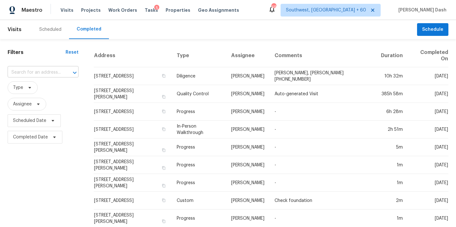
click at [43, 73] on input "text" at bounding box center [34, 72] width 53 height 10
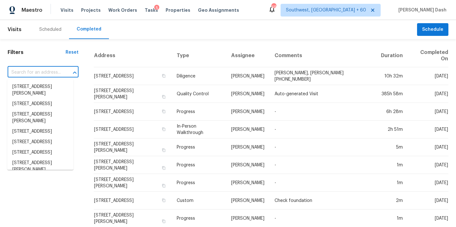
paste input "[STREET_ADDRESS][PERSON_NAME]"
type input "[STREET_ADDRESS][PERSON_NAME]"
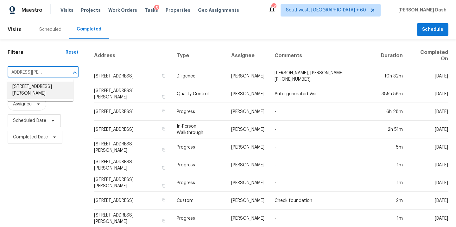
click at [47, 89] on li "[STREET_ADDRESS][PERSON_NAME]" at bounding box center [40, 89] width 66 height 17
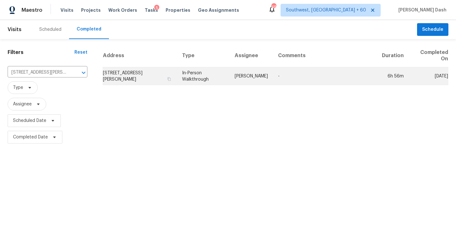
click at [251, 72] on td "[PERSON_NAME]" at bounding box center [251, 76] width 43 height 18
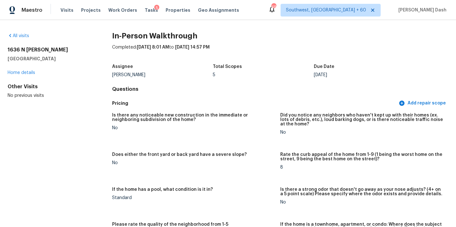
click at [26, 39] on div "All visits" at bounding box center [50, 36] width 84 height 6
click at [25, 35] on link "All visits" at bounding box center [19, 36] width 22 height 4
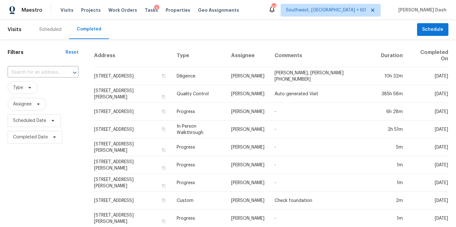
click at [47, 70] on input "text" at bounding box center [34, 72] width 53 height 10
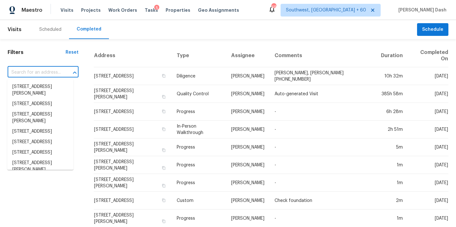
paste input "[STREET_ADDRESS][PERSON_NAME]"
type input "[STREET_ADDRESS][PERSON_NAME]"
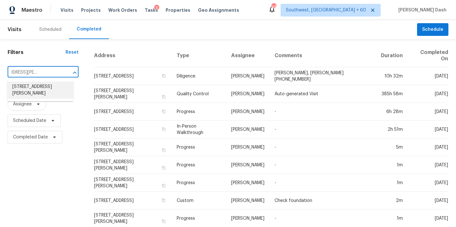
click at [48, 87] on li "[STREET_ADDRESS][PERSON_NAME]" at bounding box center [40, 89] width 66 height 17
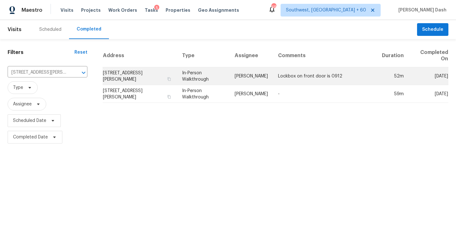
click at [221, 70] on td "In-Person Walkthrough" at bounding box center [203, 76] width 53 height 18
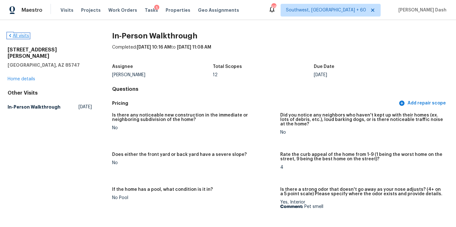
click at [22, 34] on link "All visits" at bounding box center [19, 36] width 22 height 4
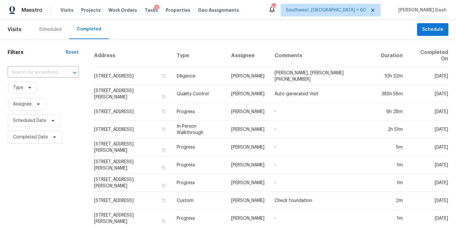
click at [51, 68] on input "text" at bounding box center [34, 72] width 53 height 10
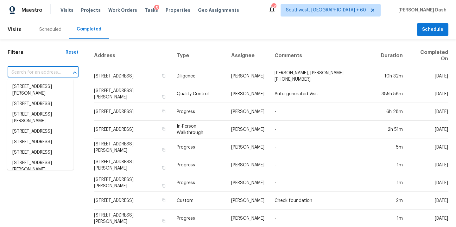
paste input "[STREET_ADDRESS]"
type input "[STREET_ADDRESS]"
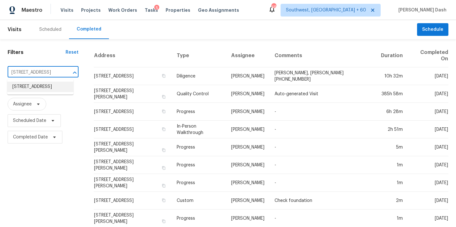
click at [44, 87] on li "[STREET_ADDRESS]" at bounding box center [40, 86] width 66 height 10
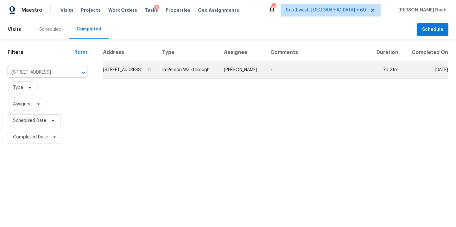
click at [250, 74] on td "[PERSON_NAME]" at bounding box center [242, 70] width 47 height 18
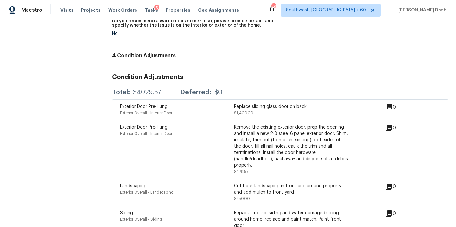
scroll to position [1423, 0]
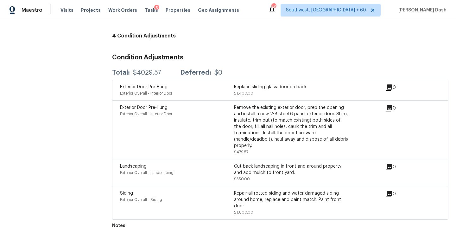
click at [136, 126] on div "Exterior Door Pre-Hung Exterior Overall - Interior Door" at bounding box center [177, 129] width 114 height 51
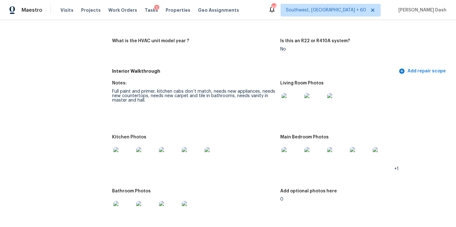
scroll to position [0, 0]
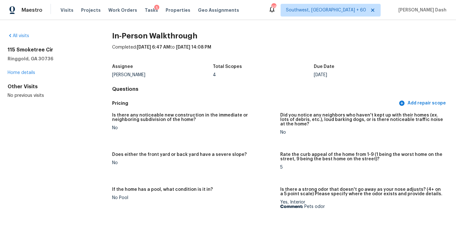
click at [24, 38] on div "All visits" at bounding box center [50, 36] width 84 height 6
click at [24, 36] on link "All visits" at bounding box center [19, 36] width 22 height 4
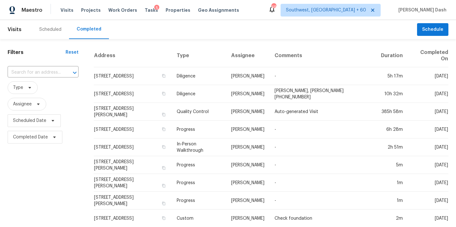
click at [30, 71] on input "text" at bounding box center [34, 72] width 53 height 10
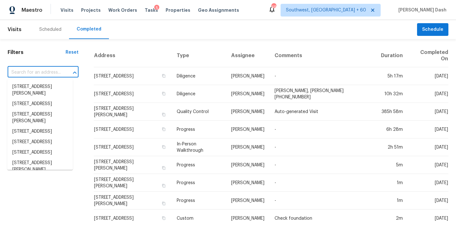
paste input "[STREET_ADDRESS]"
type input "[STREET_ADDRESS]"
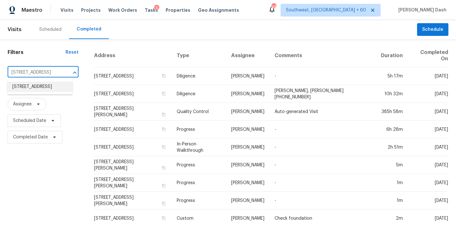
click at [37, 86] on li "[STREET_ADDRESS]" at bounding box center [40, 86] width 66 height 10
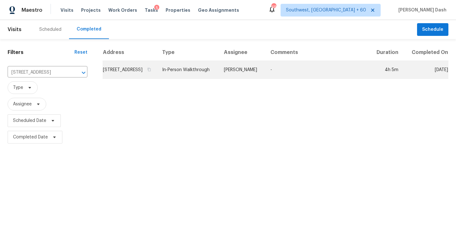
click at [219, 75] on td "In-Person Walkthrough" at bounding box center [188, 70] width 62 height 18
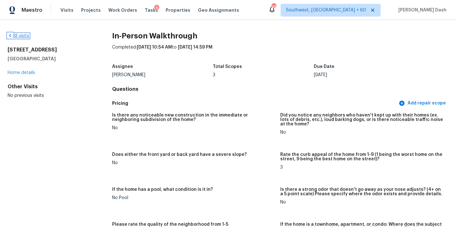
click at [23, 34] on link "All visits" at bounding box center [19, 36] width 22 height 4
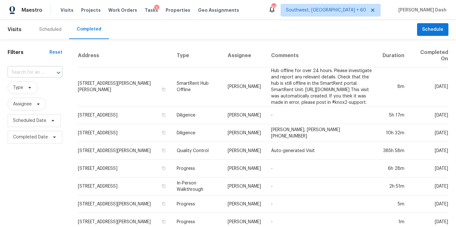
click at [41, 69] on input "text" at bounding box center [26, 72] width 37 height 10
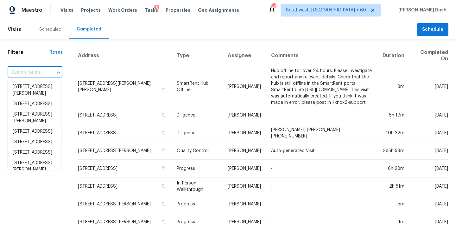
paste input "[STREET_ADDRESS]"
type input "[STREET_ADDRESS]"
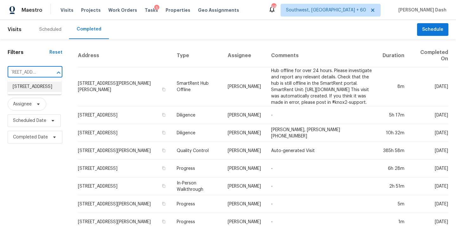
click at [40, 90] on li "[STREET_ADDRESS]" at bounding box center [35, 86] width 54 height 10
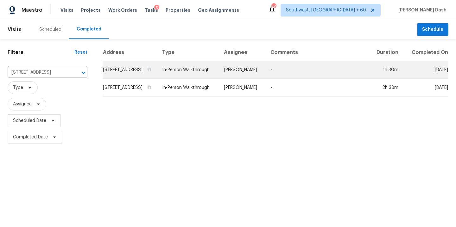
click at [232, 74] on td "[PERSON_NAME]" at bounding box center [242, 70] width 47 height 18
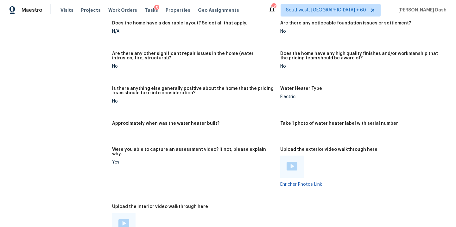
scroll to position [1099, 0]
